Goal: Task Accomplishment & Management: Manage account settings

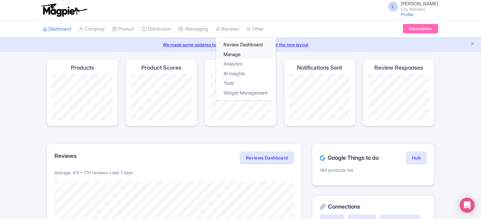
click at [237, 49] on div "Review Dashboard Manage Analytics AI Insights Tools Widget Management" at bounding box center [246, 68] width 60 height 63
click at [242, 52] on link "Manage" at bounding box center [246, 55] width 60 height 10
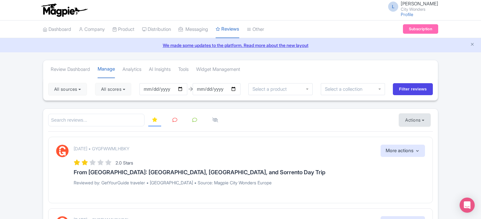
click at [410, 118] on button "Actions" at bounding box center [414, 120] width 31 height 13
click at [406, 136] on link "Import new reviews" at bounding box center [437, 136] width 74 height 12
click at [125, 92] on button "All scores" at bounding box center [113, 89] width 36 height 13
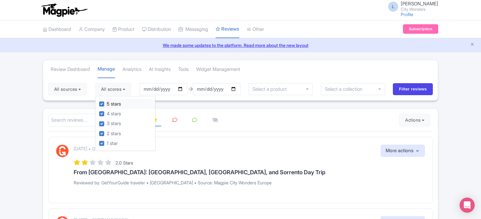
click at [107, 105] on label "5 stars" at bounding box center [114, 103] width 14 height 7
click at [107, 104] on input "5 stars" at bounding box center [109, 102] width 4 height 4
checkbox input "false"
drag, startPoint x: 102, startPoint y: 112, endPoint x: 102, endPoint y: 122, distance: 10.7
click at [107, 112] on label "4 stars" at bounding box center [114, 113] width 14 height 7
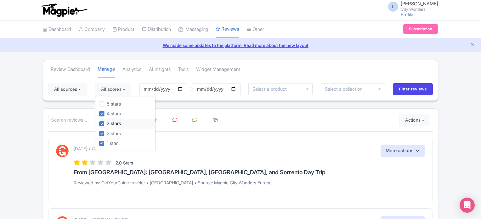
click at [107, 112] on input "4 stars" at bounding box center [109, 112] width 4 height 4
checkbox input "false"
click at [107, 122] on label "3 stars" at bounding box center [114, 123] width 14 height 7
click at [107, 122] on input "3 stars" at bounding box center [109, 122] width 4 height 4
drag, startPoint x: 104, startPoint y: 122, endPoint x: 10, endPoint y: 107, distance: 95.1
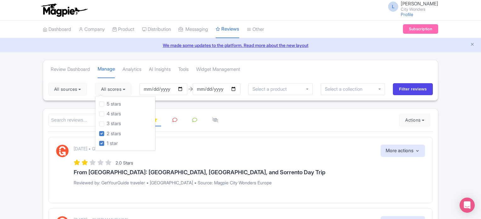
click at [98, 121] on div "5 stars 4 stars 3 stars 2 stars 1 star" at bounding box center [125, 123] width 60 height 55
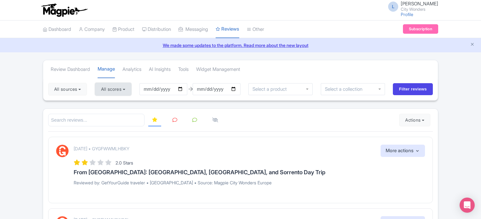
click at [117, 92] on button "All scores" at bounding box center [113, 89] width 36 height 13
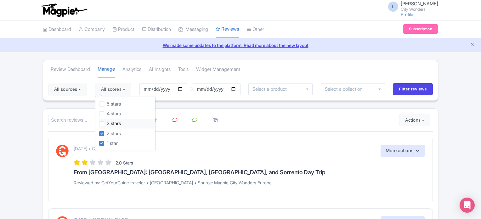
click at [107, 121] on label "3 stars" at bounding box center [114, 123] width 14 height 7
click at [107, 121] on input "3 stars" at bounding box center [109, 122] width 4 height 4
checkbox input "true"
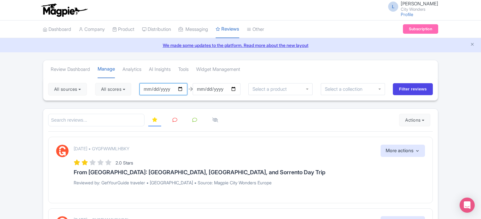
click at [178, 90] on input "2025-07-09" at bounding box center [163, 89] width 48 height 12
click at [183, 88] on input "2025-07-09" at bounding box center [163, 89] width 48 height 12
type input "[DATE]"
click at [406, 87] on input "Filter reviews" at bounding box center [413, 89] width 40 height 12
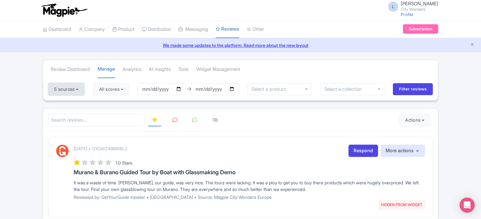
click at [65, 86] on button "5 sources" at bounding box center [66, 89] width 36 height 13
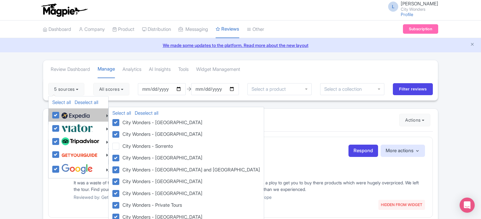
click at [60, 114] on label at bounding box center [75, 115] width 30 height 11
click at [60, 114] on input "checkbox" at bounding box center [62, 112] width 4 height 4
checkbox input "false"
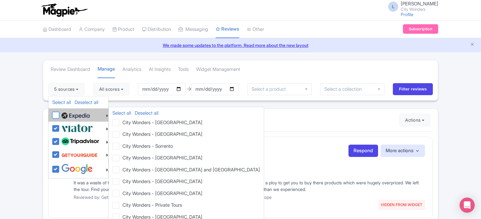
checkbox input "false"
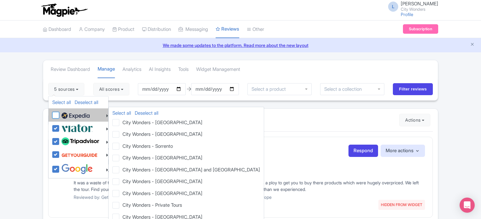
checkbox input "false"
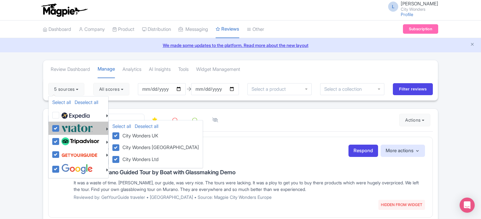
click at [54, 124] on div at bounding box center [80, 128] width 56 height 10
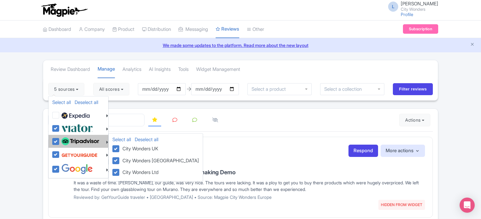
click at [52, 141] on li "Select all Deselect all City Wonders UK City Wonders USA City Wonders Ltd" at bounding box center [78, 141] width 60 height 13
click at [60, 137] on label at bounding box center [79, 141] width 39 height 11
click at [60, 137] on input "checkbox" at bounding box center [62, 138] width 4 height 4
checkbox input "false"
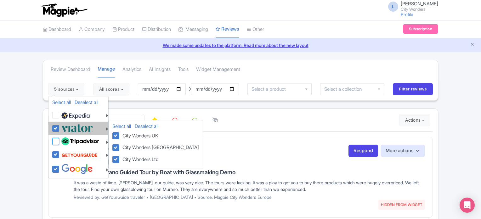
checkbox input "false"
click at [60, 128] on label at bounding box center [76, 128] width 33 height 10
click at [60, 127] on input "checkbox" at bounding box center [62, 125] width 4 height 4
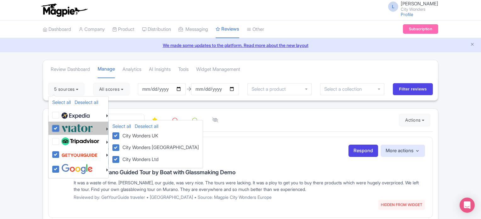
checkbox input "false"
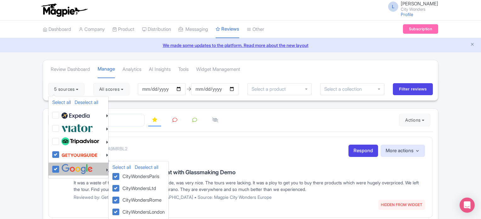
click at [60, 167] on label at bounding box center [76, 169] width 33 height 10
click at [60, 167] on input "checkbox" at bounding box center [62, 166] width 4 height 4
checkbox input "false"
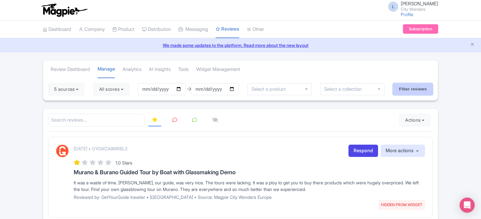
click at [405, 83] on input "Filter reviews" at bounding box center [413, 89] width 40 height 12
click at [175, 116] on link at bounding box center [175, 120] width 12 height 12
